Goal: Task Accomplishment & Management: Complete application form

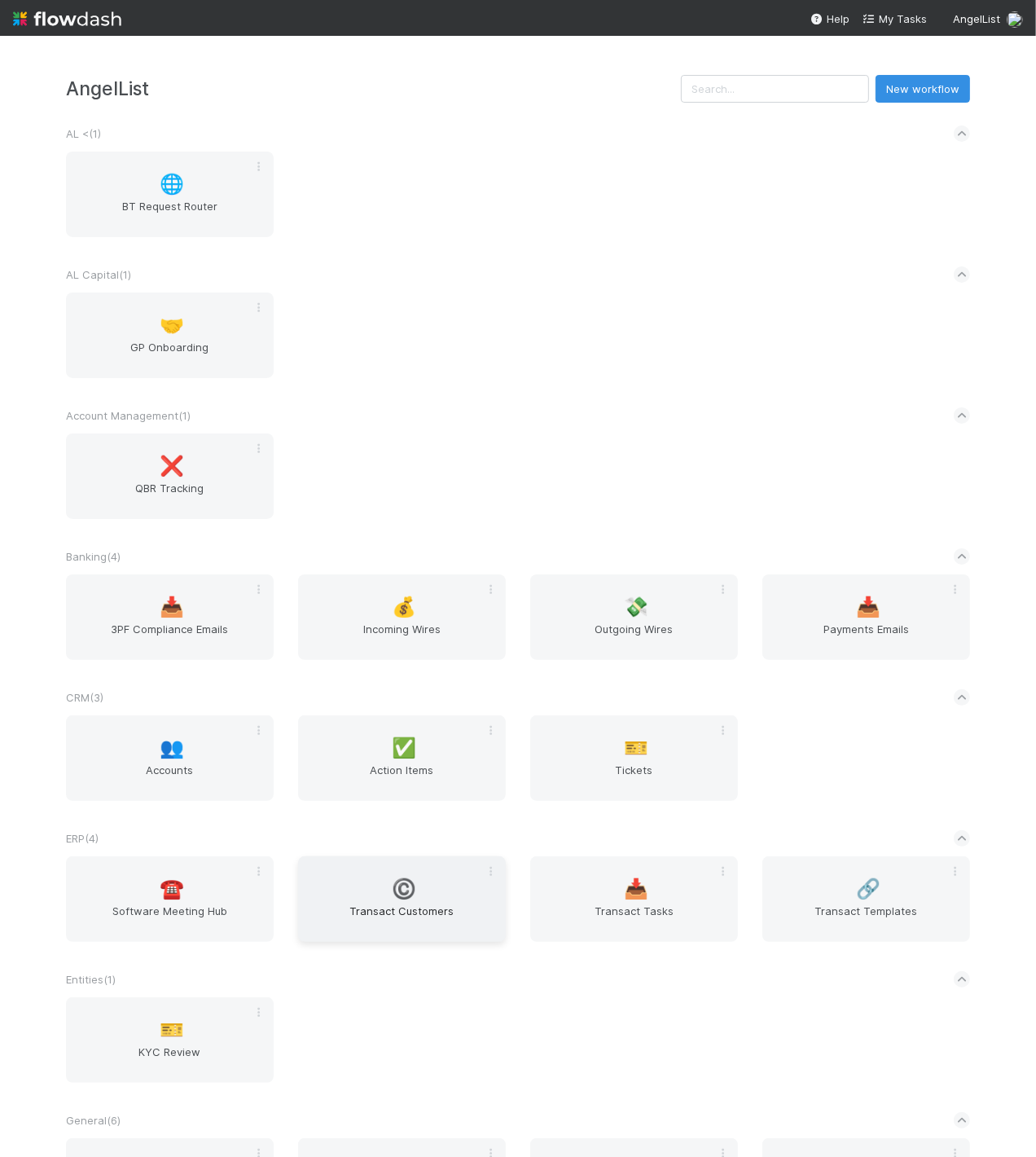
click at [369, 903] on span "Transact Customers" at bounding box center [401, 919] width 195 height 33
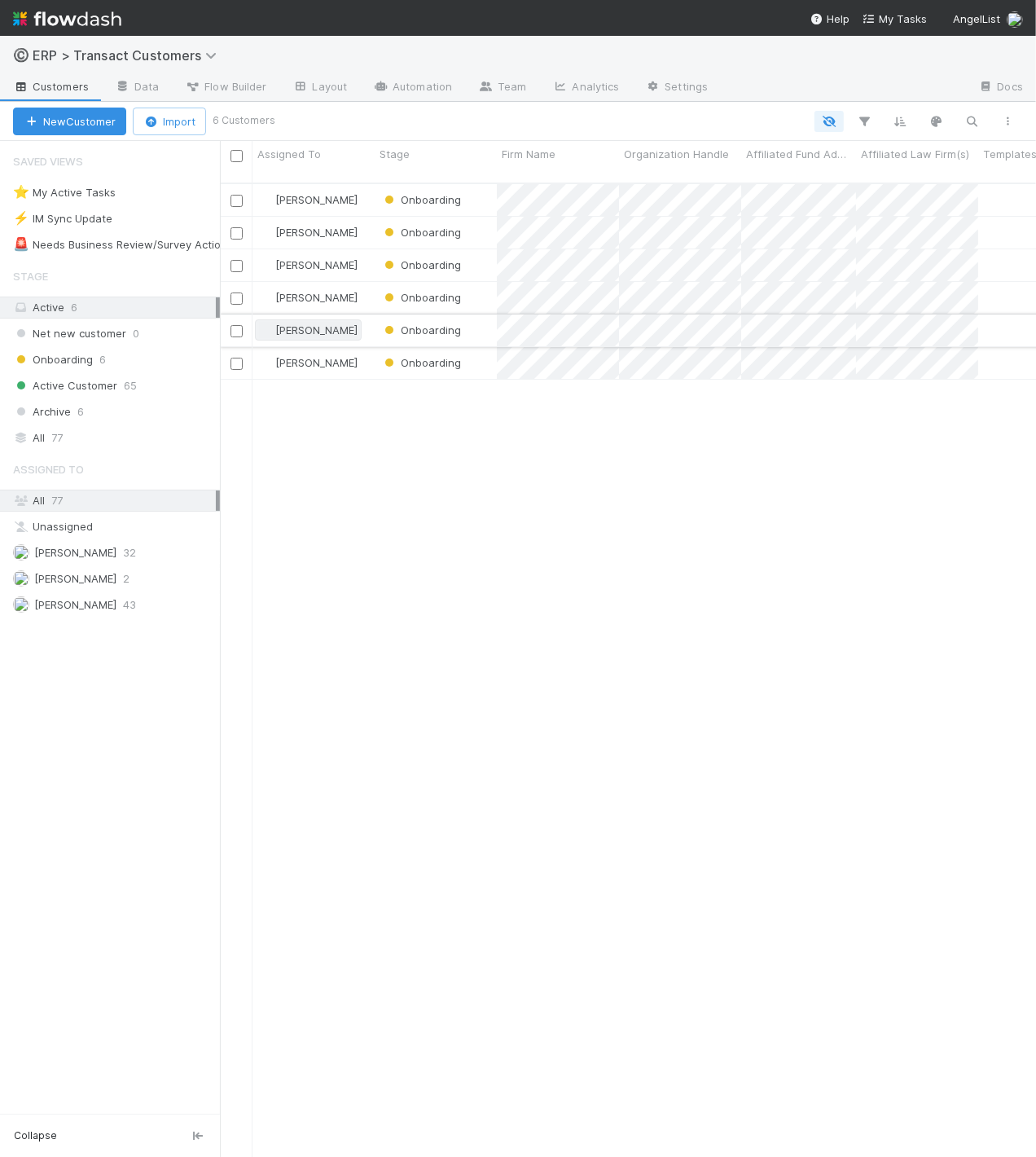
scroll to position [974, 802]
click at [81, 126] on button "New Customer" at bounding box center [69, 122] width 114 height 28
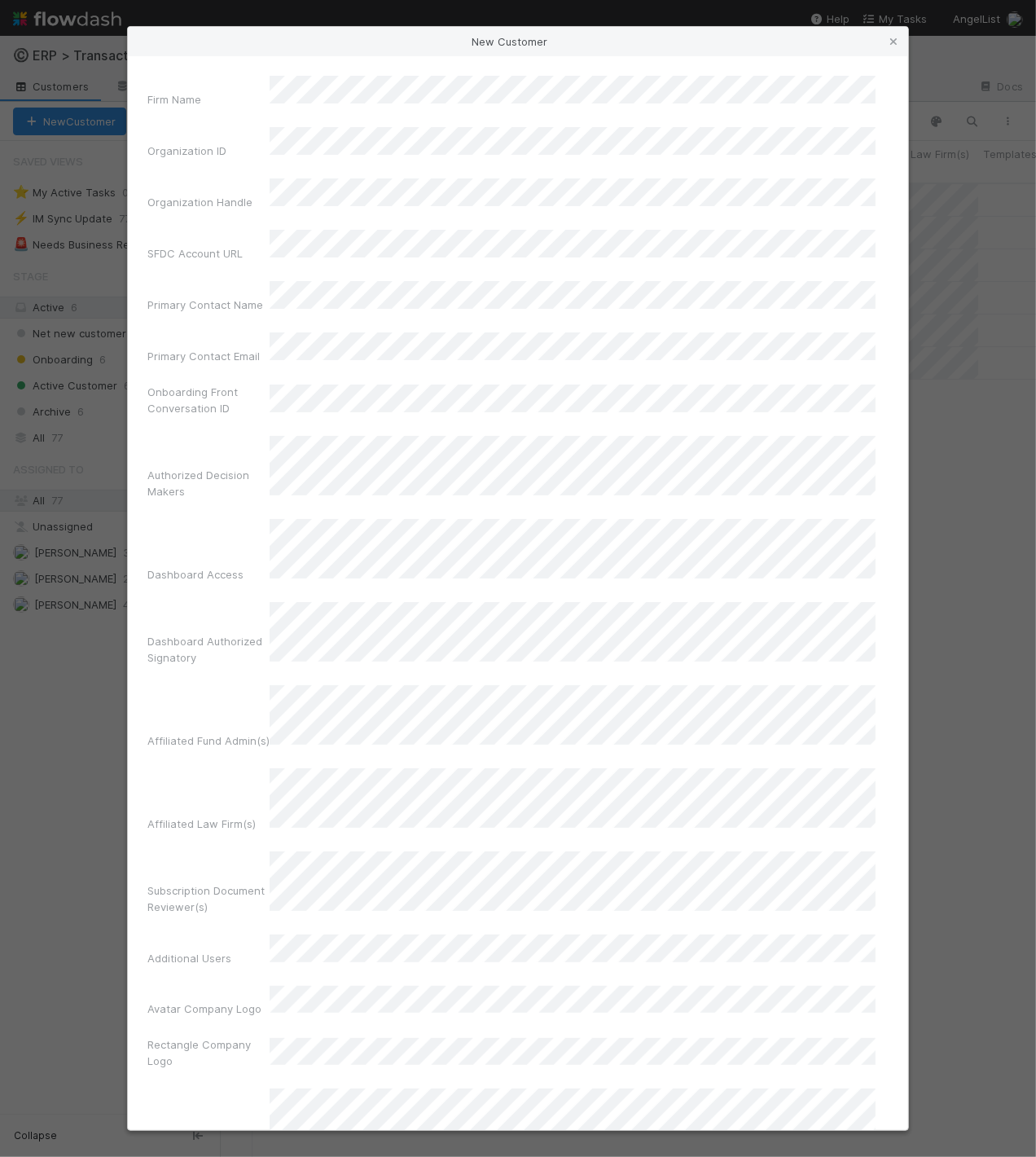
click at [353, 315] on div "Firm Name Organization ID Organization Handle SFDC Account URL Primary Contact …" at bounding box center [518, 1161] width 741 height 2170
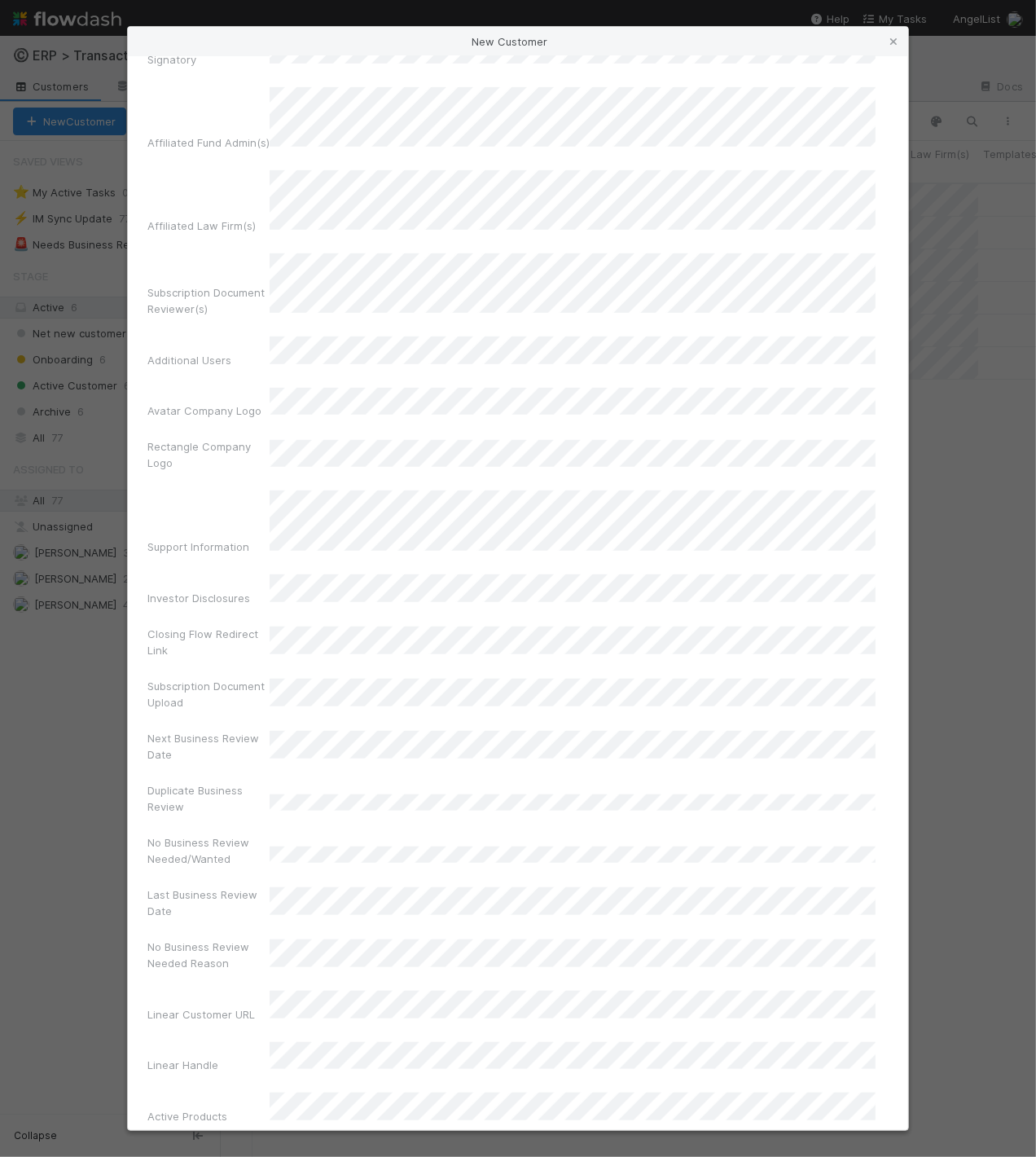
scroll to position [966, 0]
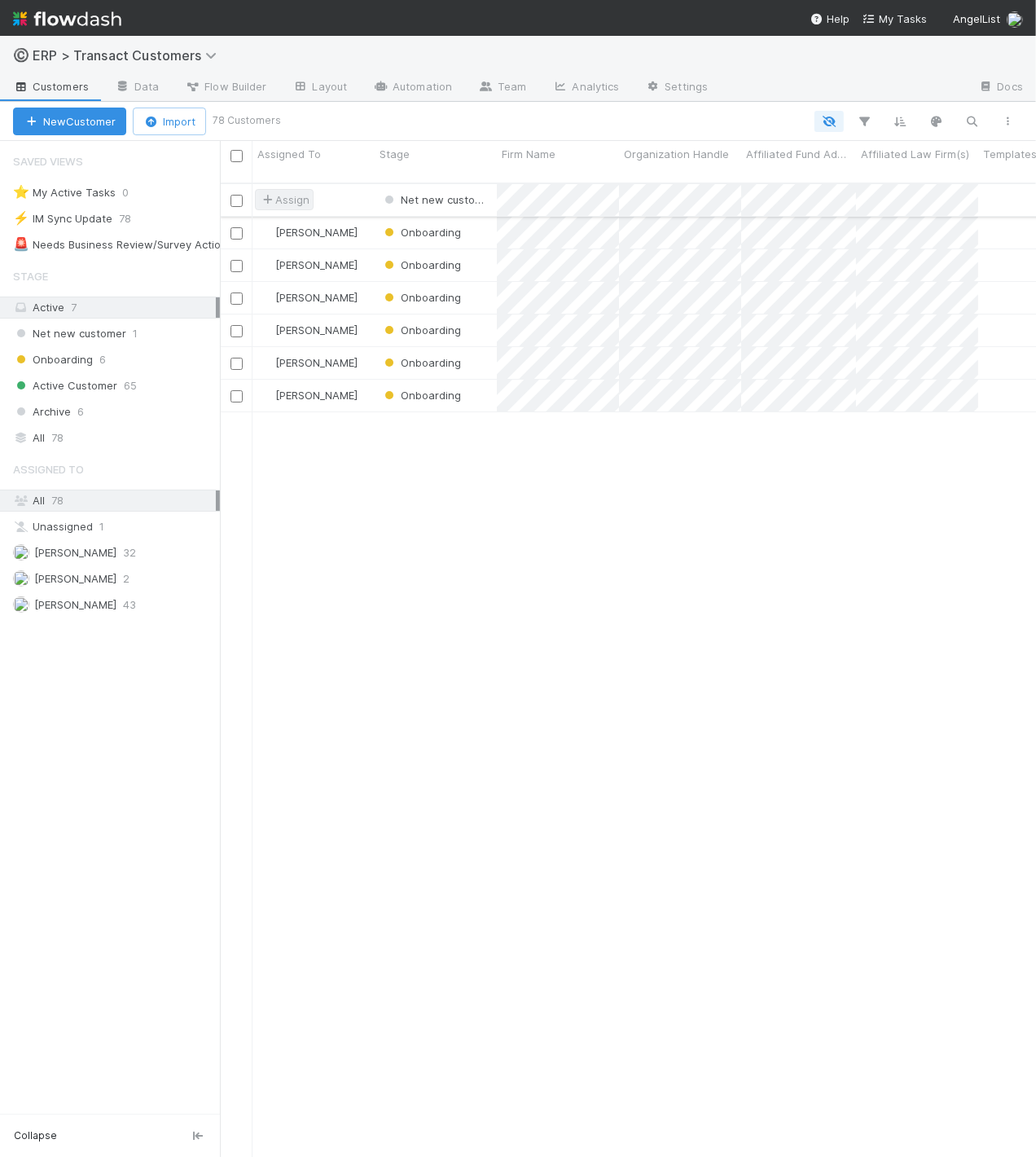
click at [307, 192] on span "Assign" at bounding box center [283, 200] width 50 height 16
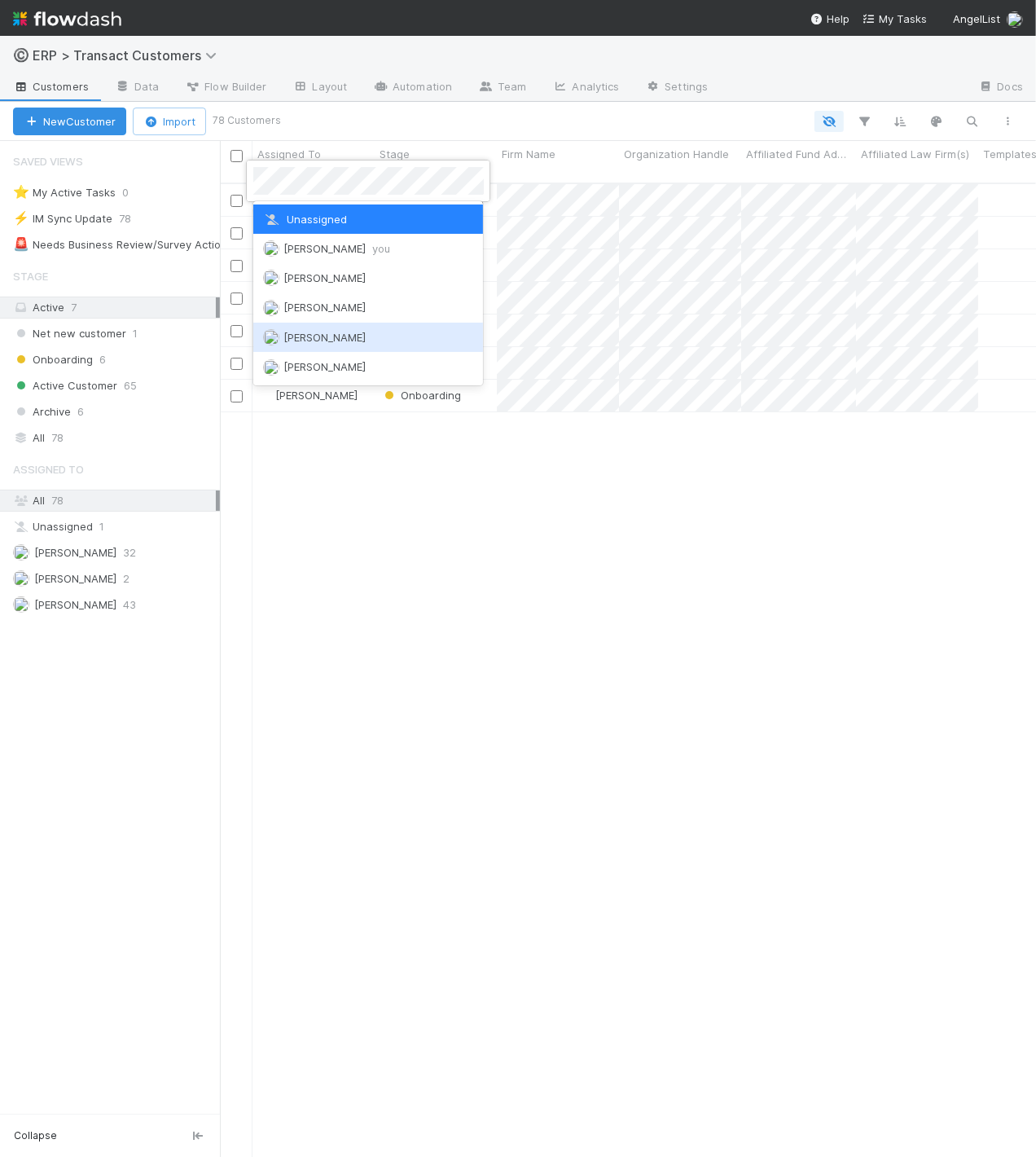
click at [343, 331] on span "[PERSON_NAME]" at bounding box center [325, 337] width 82 height 13
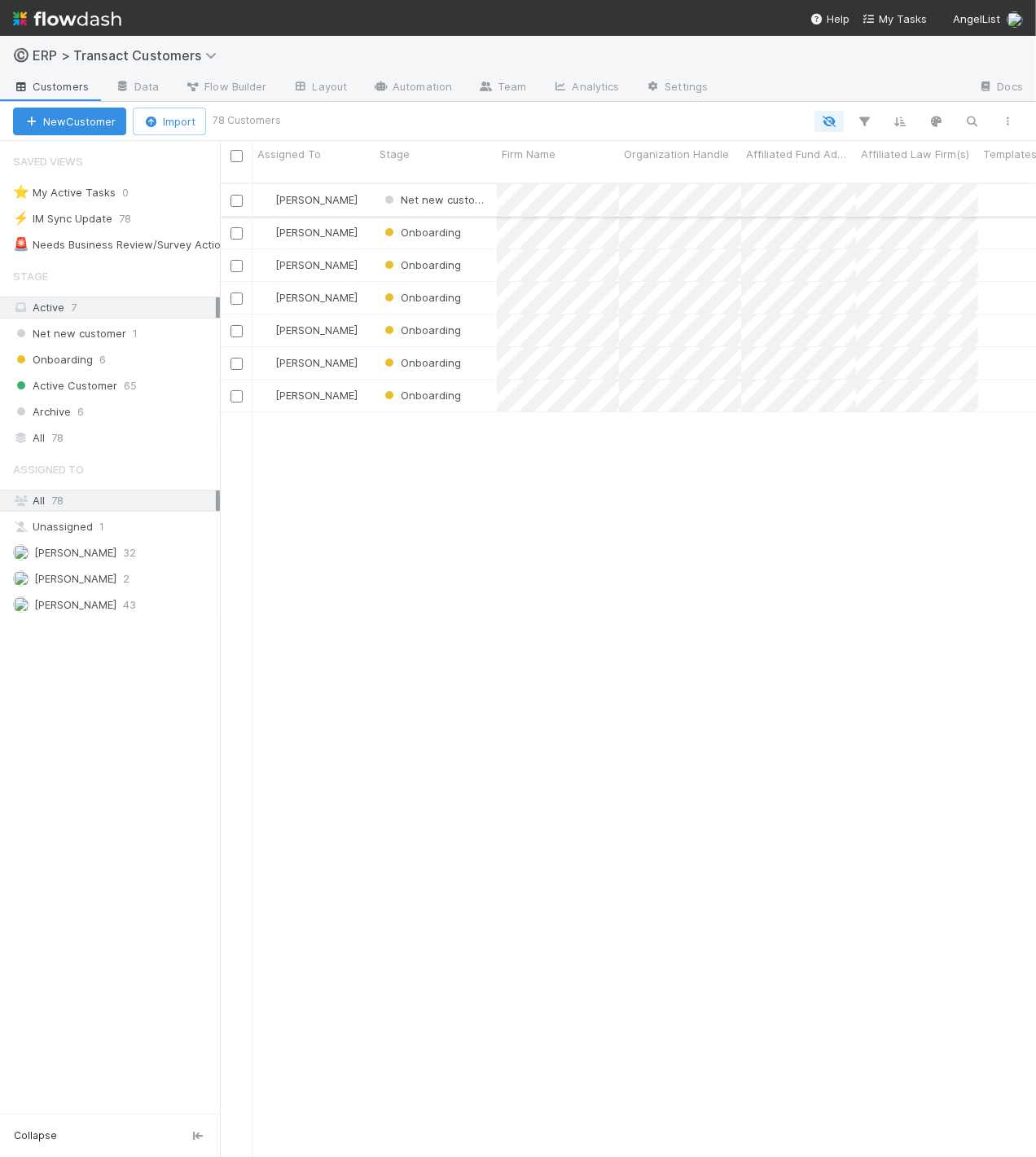
click at [357, 184] on div "[PERSON_NAME]" at bounding box center [314, 200] width 122 height 32
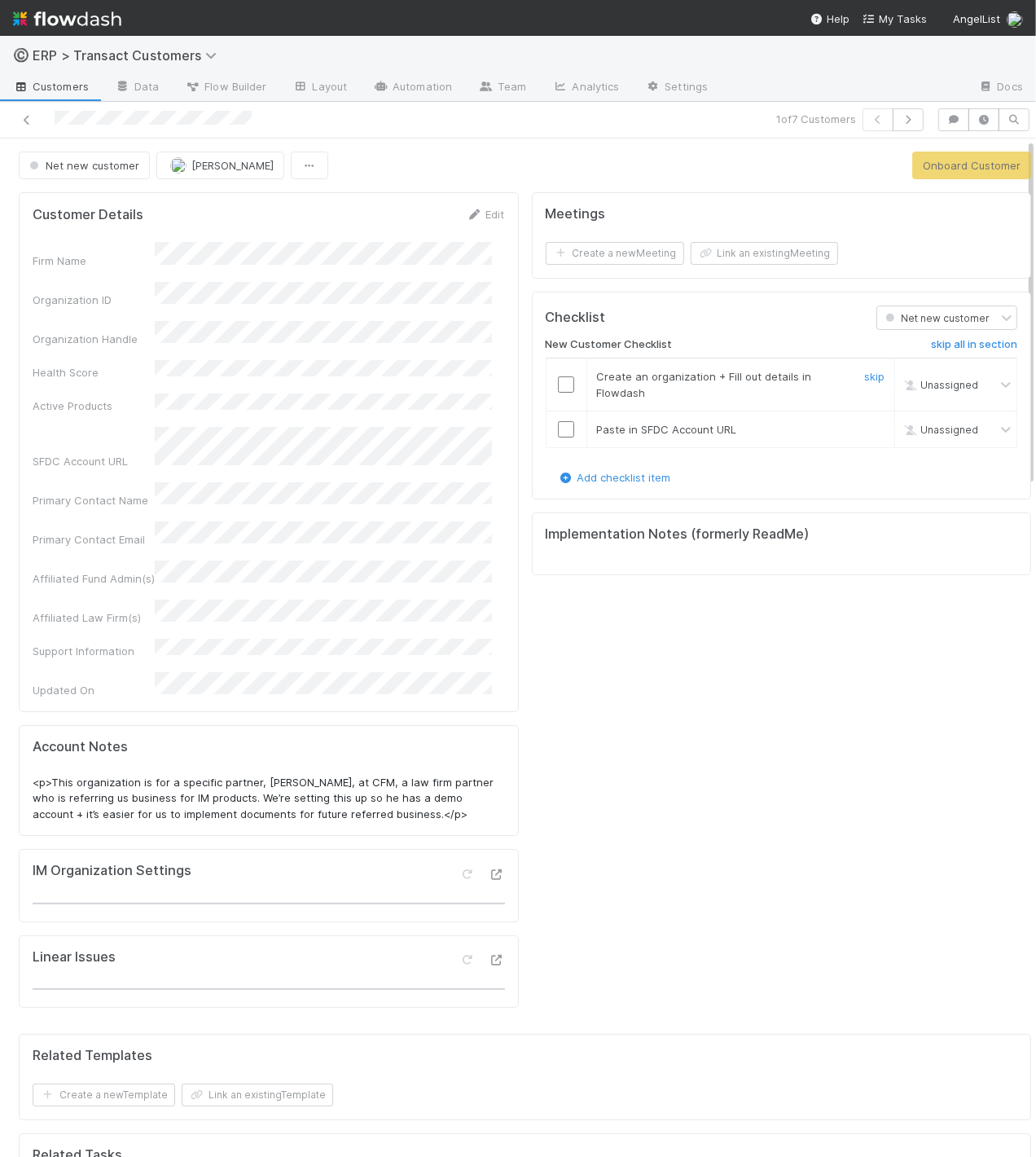
click at [558, 378] on input "checkbox" at bounding box center [566, 384] width 16 height 16
click at [558, 427] on input "checkbox" at bounding box center [566, 429] width 16 height 16
click at [659, 163] on button "Onboard Customer" at bounding box center [971, 165] width 119 height 28
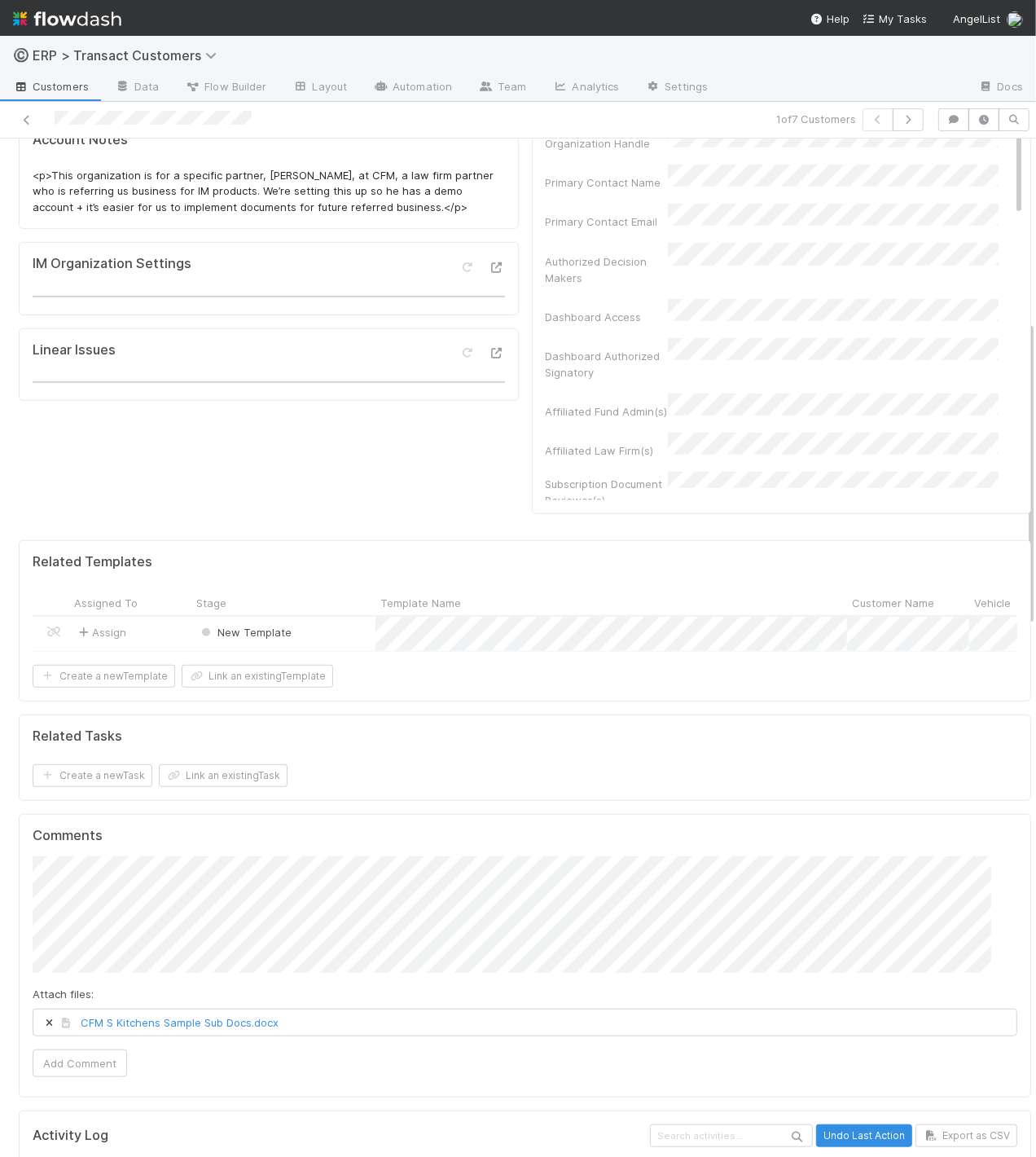
scroll to position [650, 0]
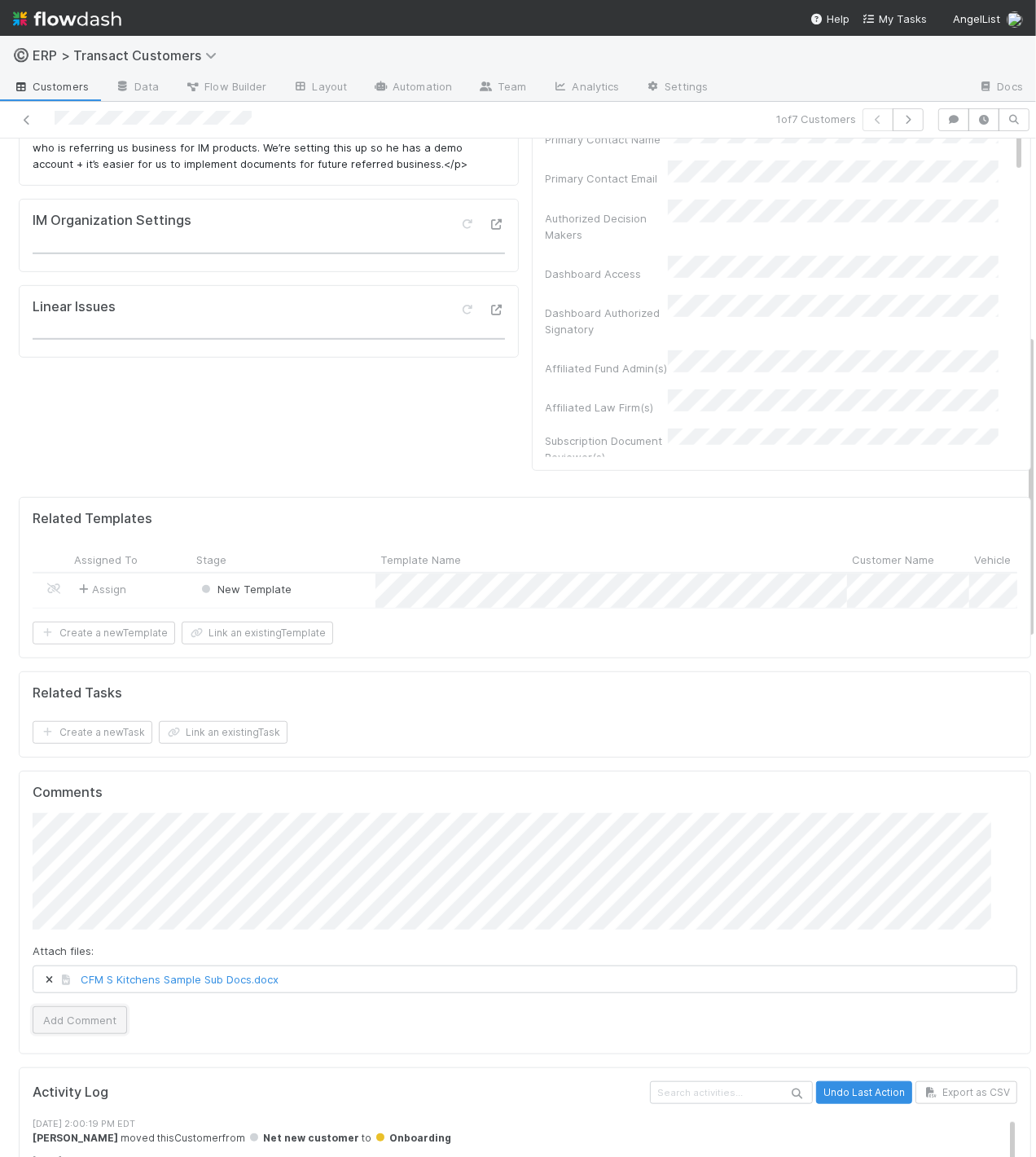
click at [82, 929] on button "Add Comment" at bounding box center [80, 1020] width 95 height 28
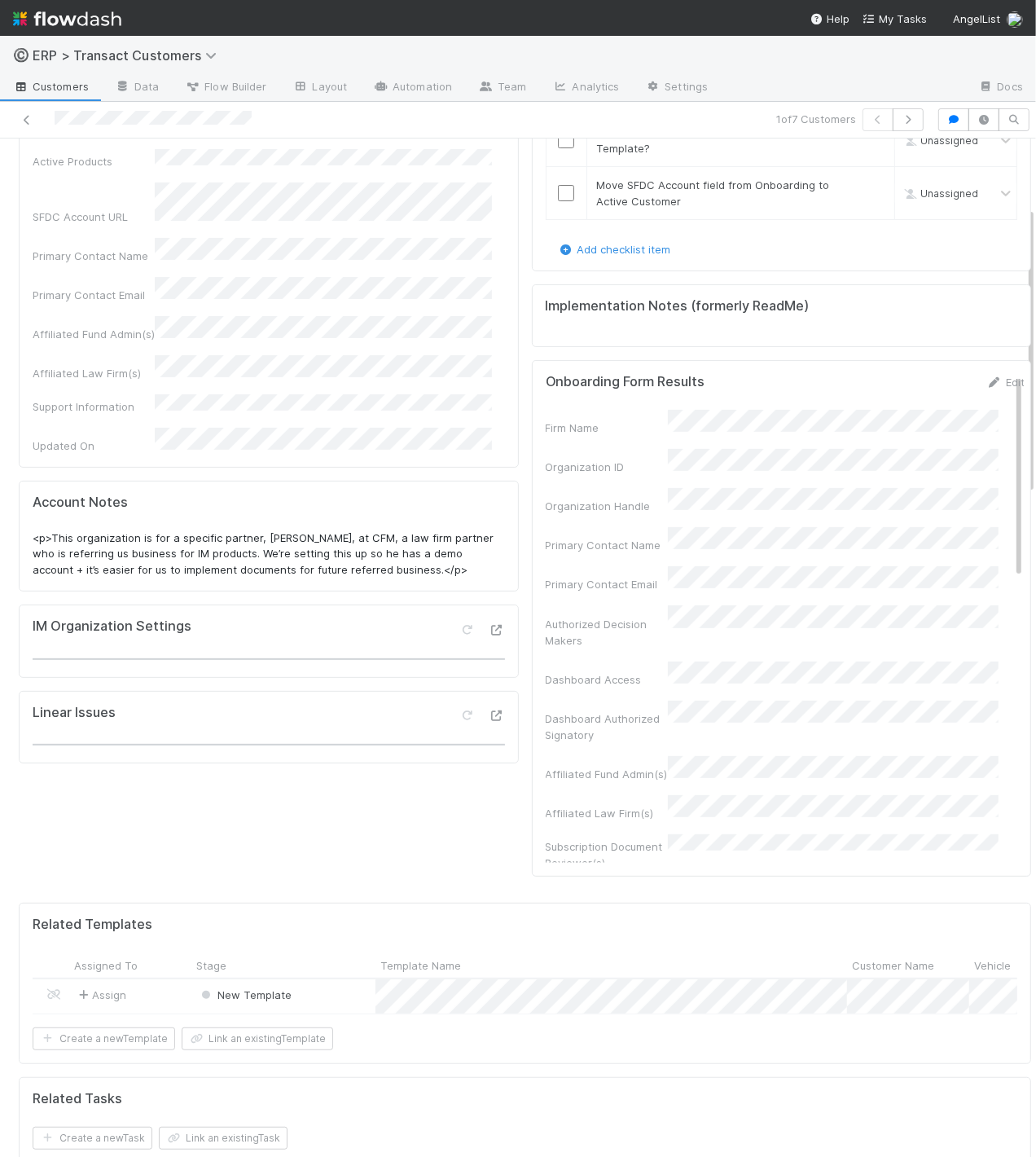
scroll to position [0, 0]
